Goal: Information Seeking & Learning: Learn about a topic

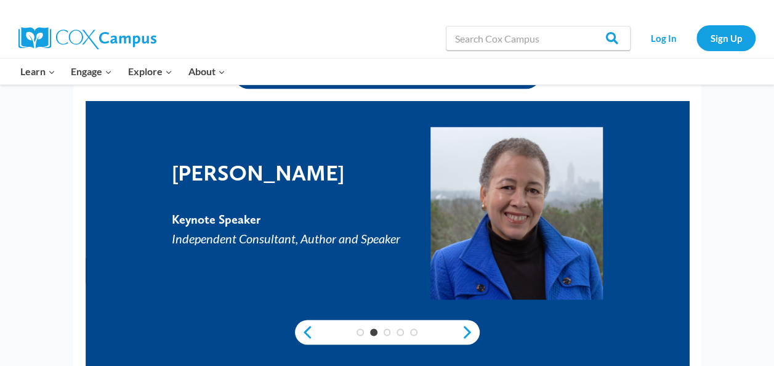
scroll to position [657, 0]
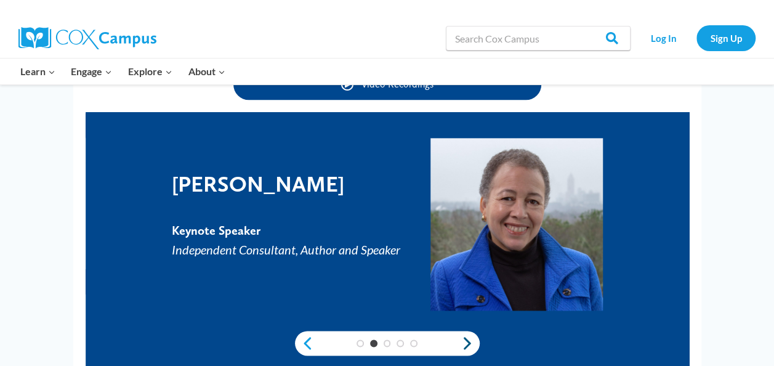
click at [470, 343] on link "Next" at bounding box center [470, 342] width 18 height 15
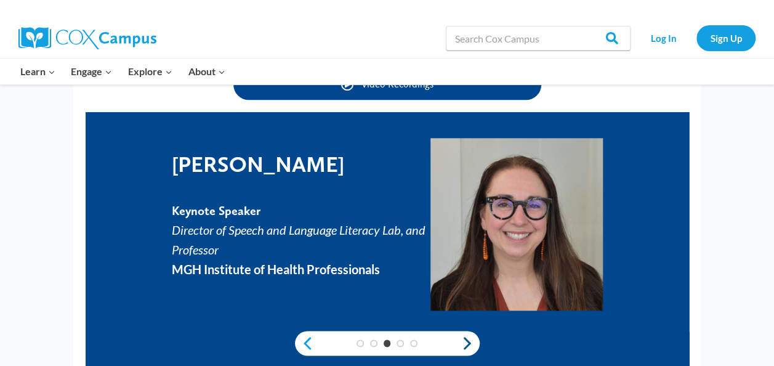
click at [470, 343] on link "Next" at bounding box center [470, 342] width 18 height 15
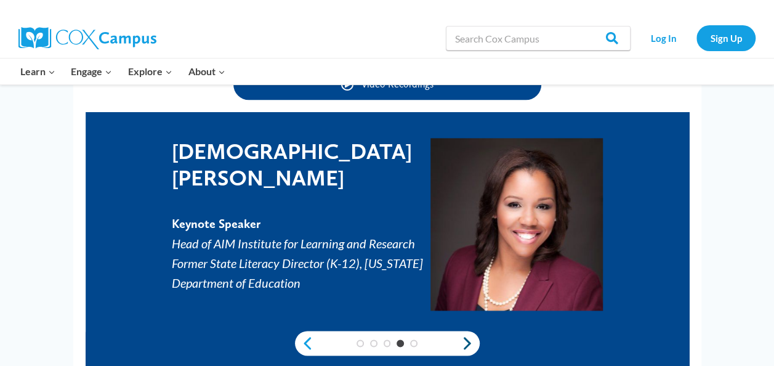
click at [470, 343] on link "Next" at bounding box center [470, 342] width 18 height 15
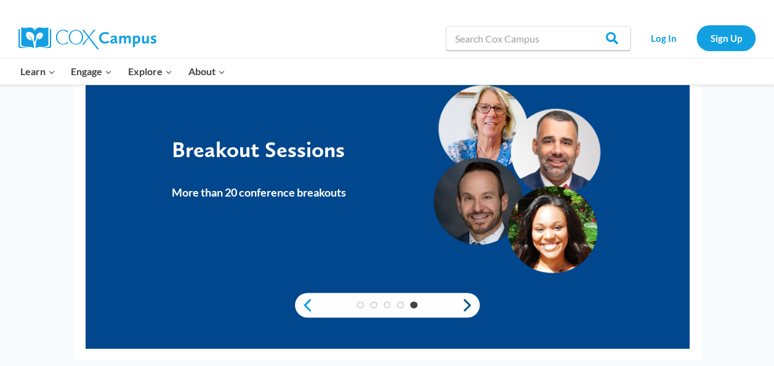
scroll to position [780, 0]
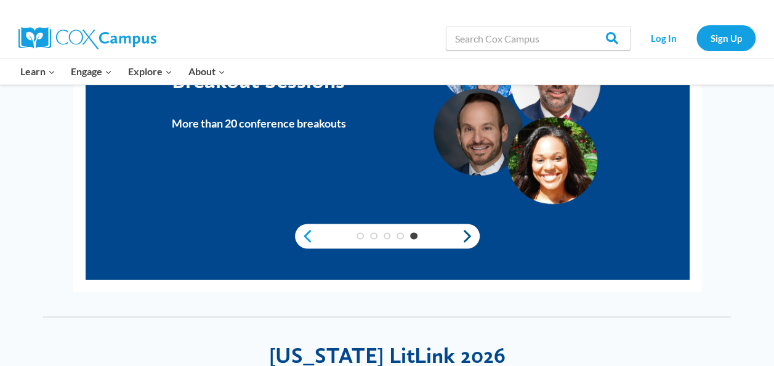
click at [465, 234] on link "Next" at bounding box center [470, 235] width 18 height 15
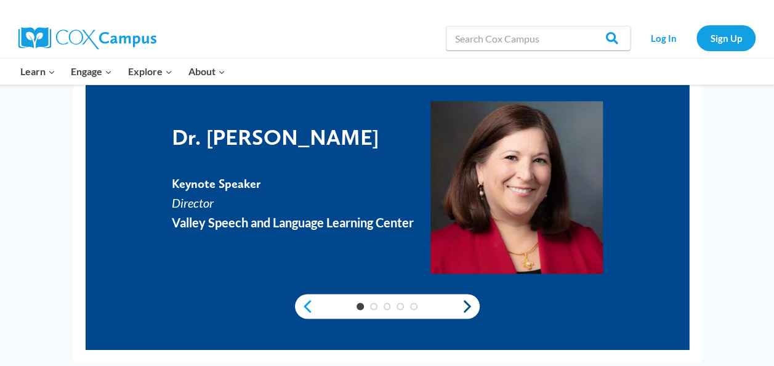
scroll to position [657, 0]
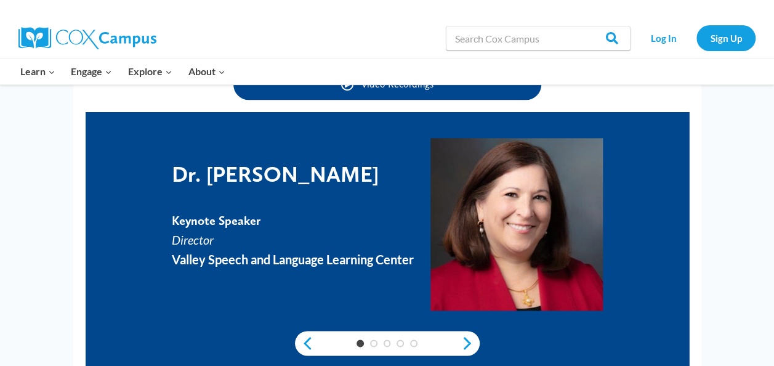
click at [510, 228] on img at bounding box center [516, 224] width 172 height 172
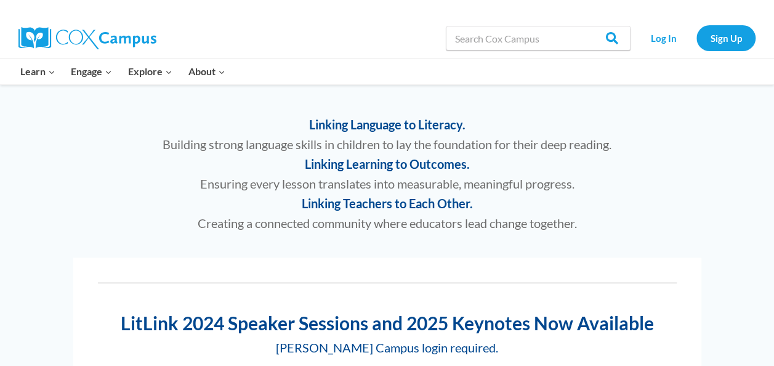
scroll to position [288, 0]
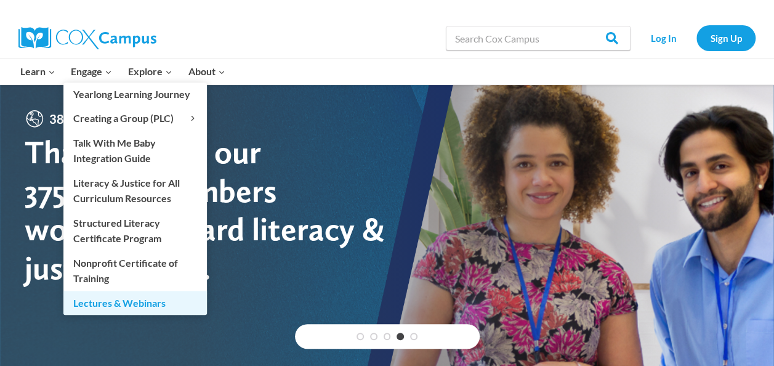
click at [95, 298] on link "Lectures & Webinars" at bounding box center [134, 301] width 143 height 23
